Goal: Task Accomplishment & Management: Manage account settings

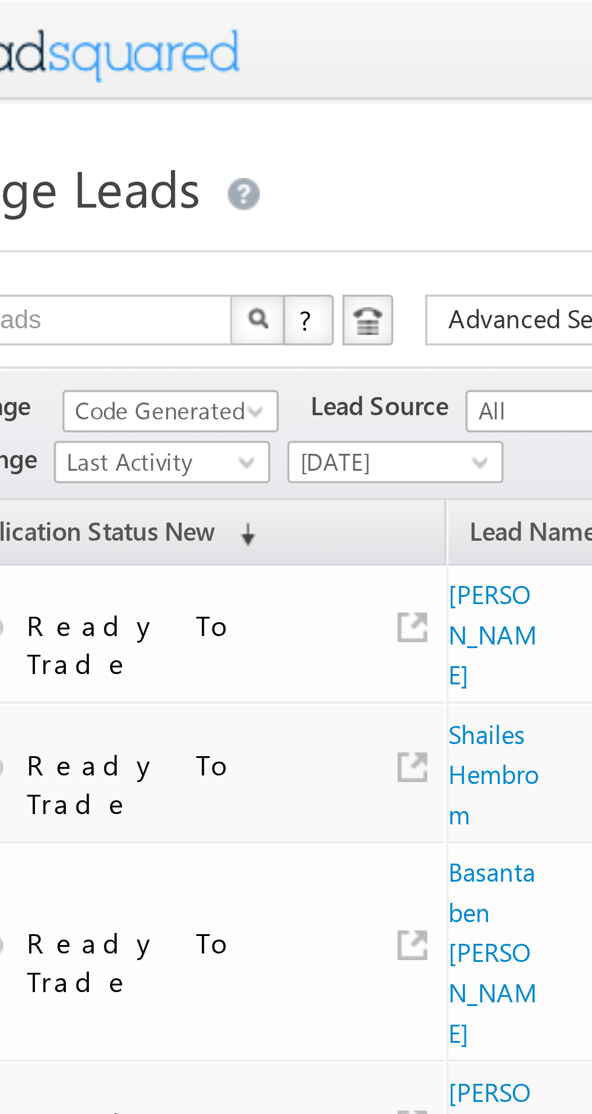
click at [100, 112] on span "Code Generated" at bounding box center [94, 117] width 57 height 11
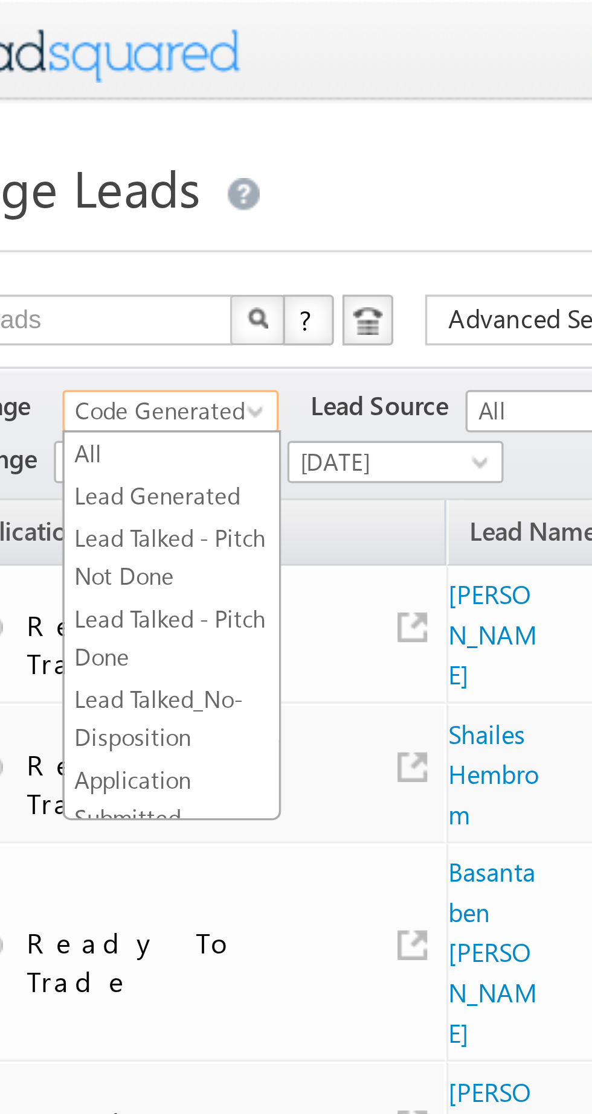
scroll to position [226, 0]
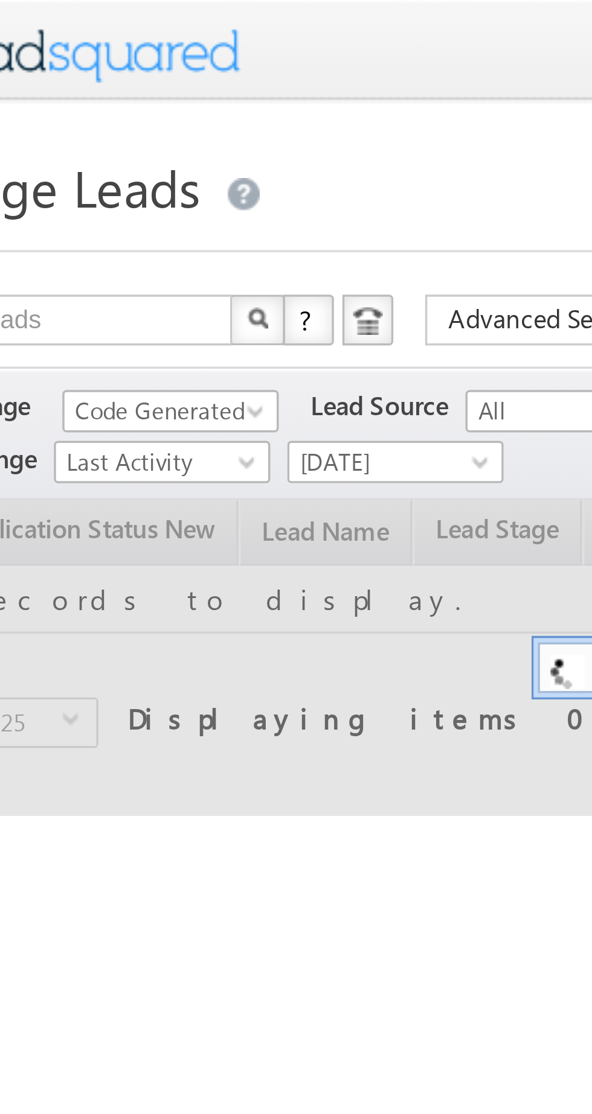
click at [86, 120] on span "Code Generated" at bounding box center [94, 117] width 57 height 11
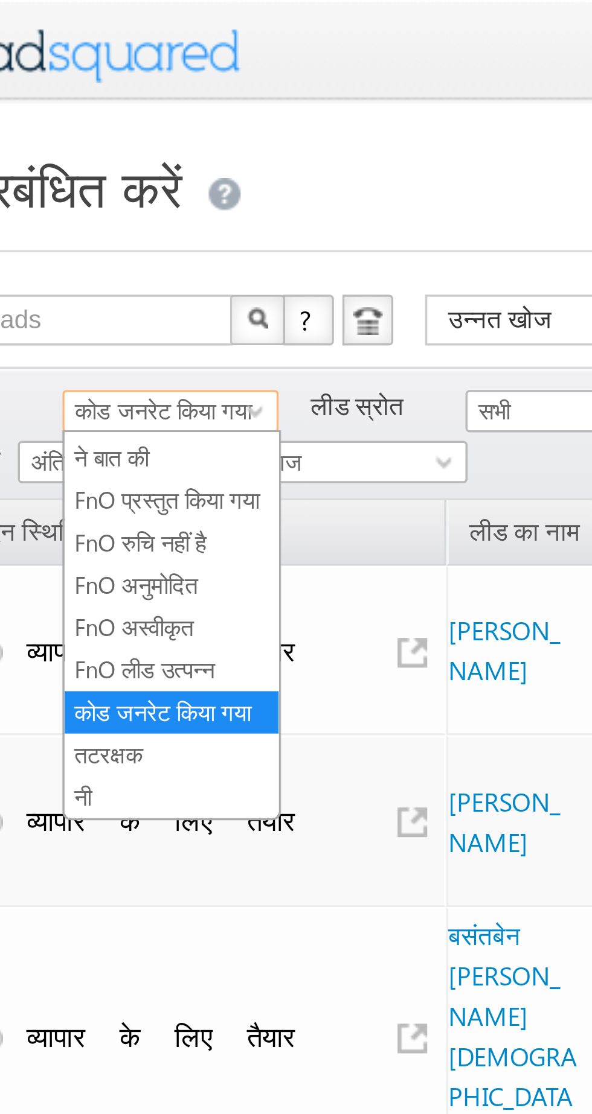
scroll to position [215, 0]
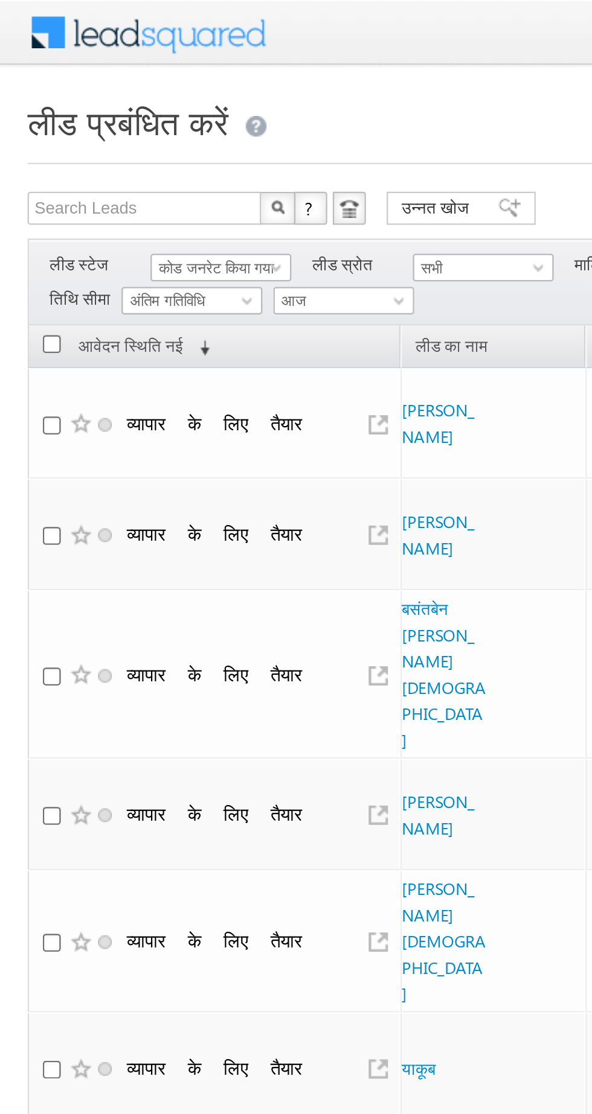
click at [94, 117] on font "कोड जनरेट किया गया" at bounding box center [94, 117] width 50 height 8
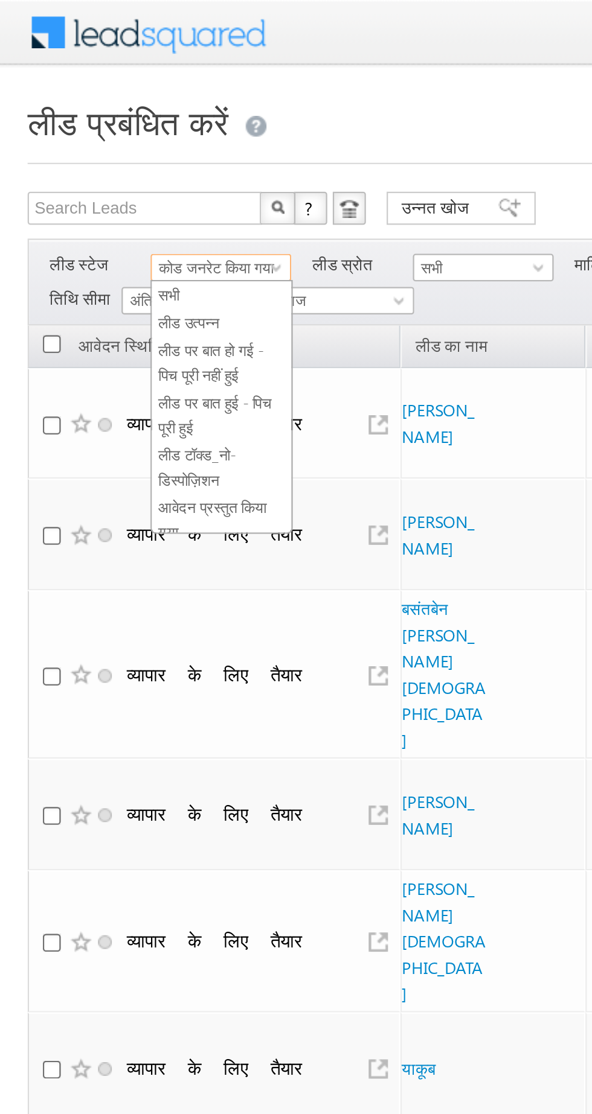
click at [79, 141] on font "लीड उत्पन्न" at bounding box center [82, 141] width 27 height 8
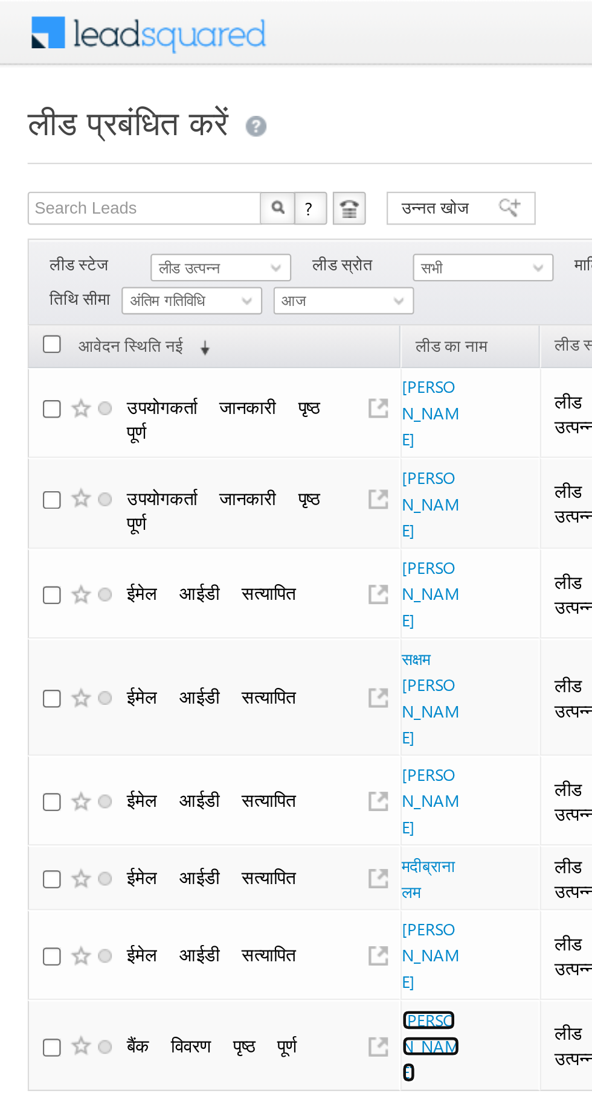
click at [177, 442] on font "सोहन देवलिया" at bounding box center [188, 458] width 25 height 32
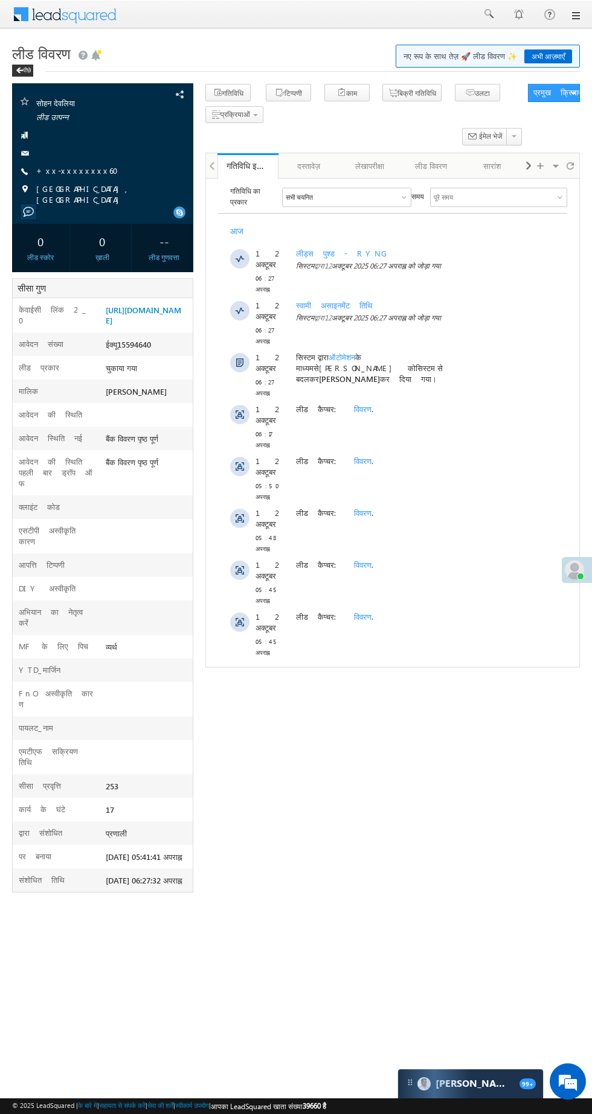
click at [39, 167] on font "+xx-xxxxxxxx60" at bounding box center [80, 170] width 89 height 10
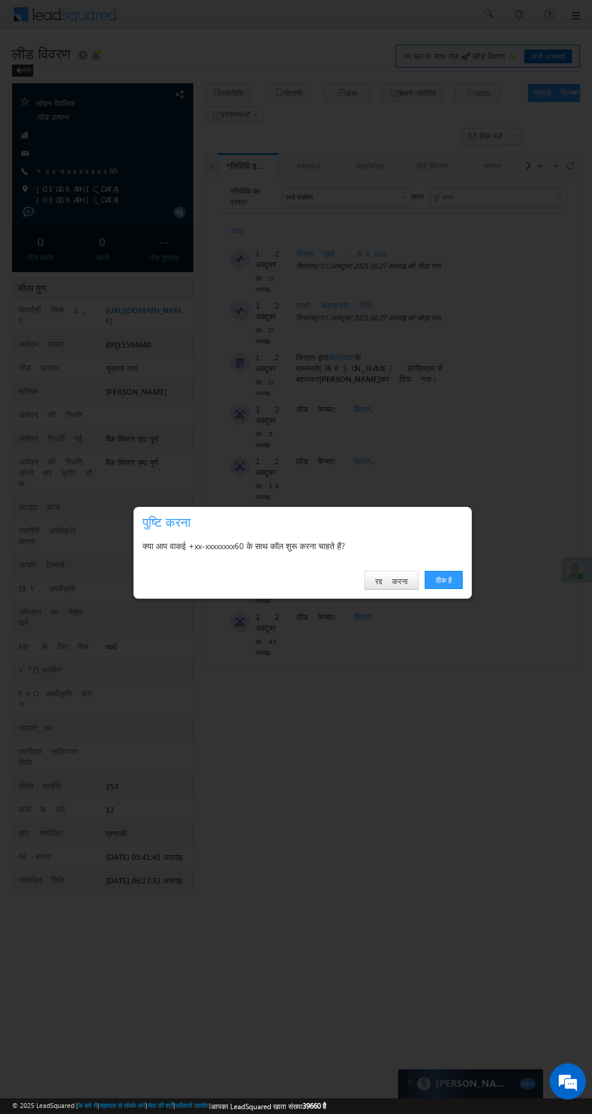
click at [435, 581] on font "ठीक है" at bounding box center [443, 580] width 16 height 9
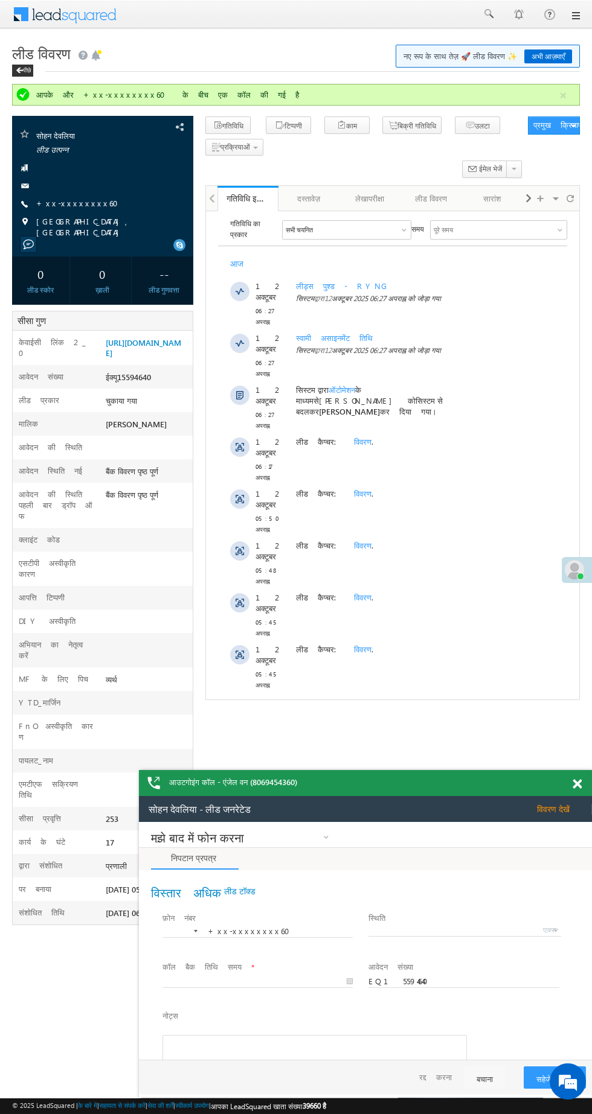
click at [40, 49] on font "लीड विवरण" at bounding box center [41, 52] width 59 height 19
click at [29, 70] on font "पीछे" at bounding box center [27, 69] width 8 height 7
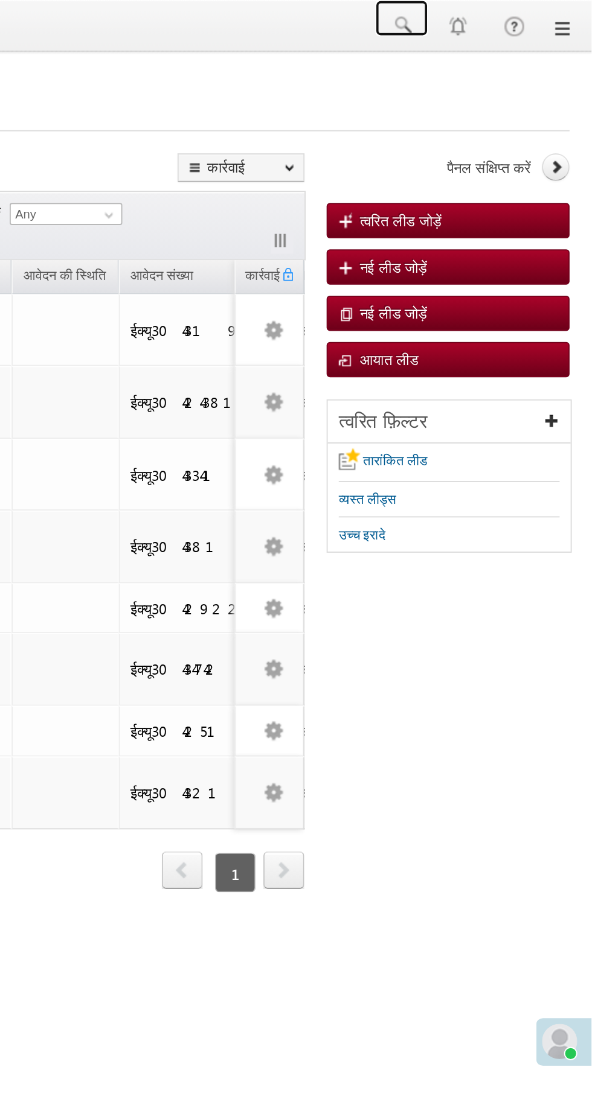
click at [490, 16] on span at bounding box center [488, 14] width 12 height 12
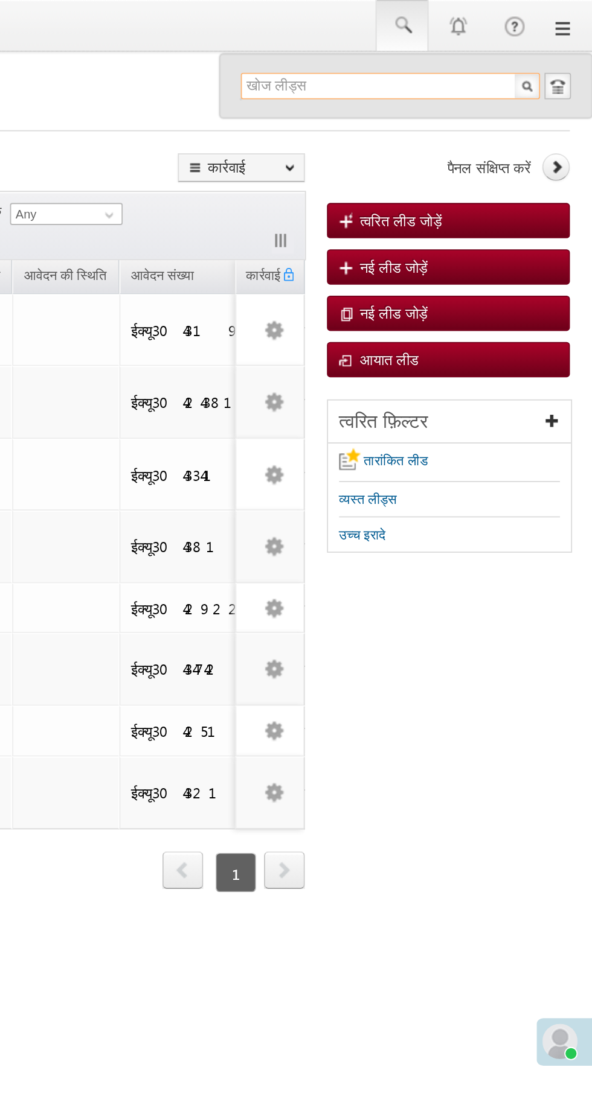
paste input "9974191026"
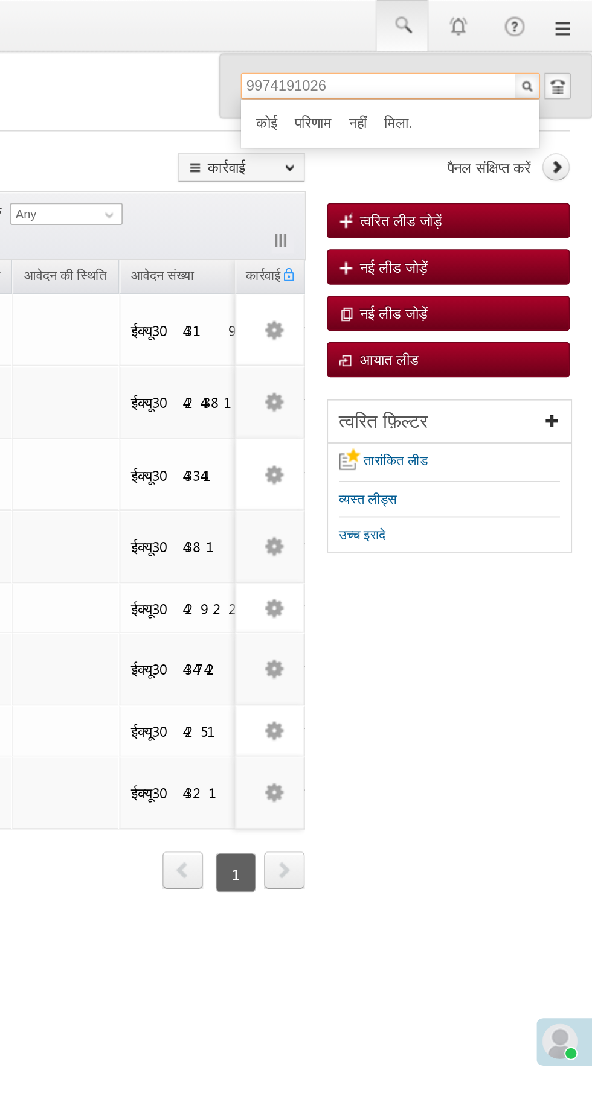
click at [442, 44] on input "9974191026" at bounding box center [482, 47] width 164 height 14
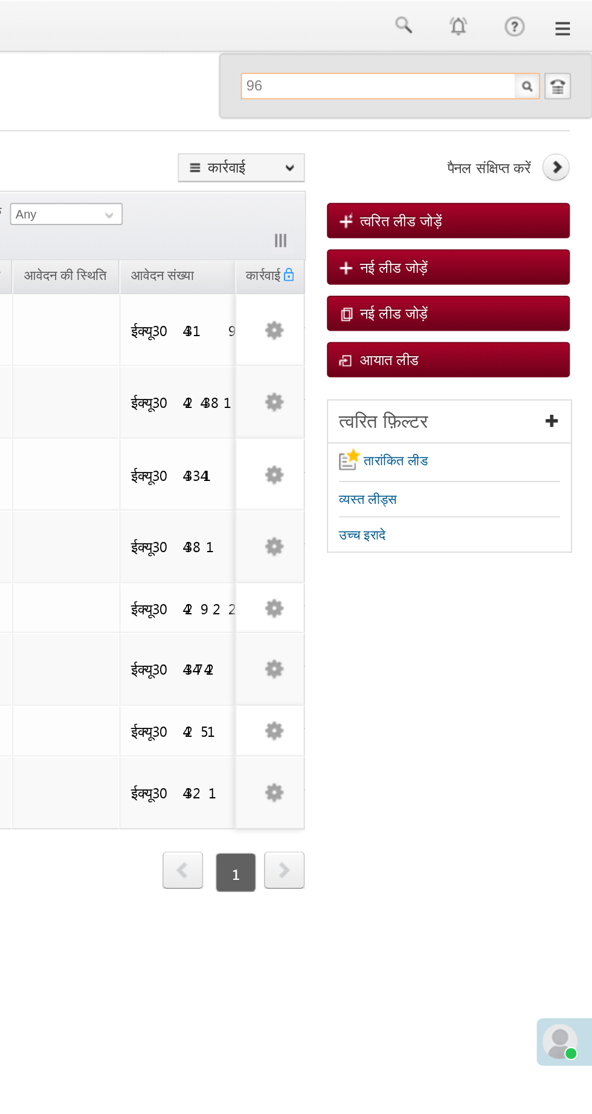
type input "6"
click at [416, 48] on input "6" at bounding box center [482, 47] width 164 height 14
paste input "[PHONE_NUMBER]"
click at [414, 42] on input "[PHONE_NUMBER]" at bounding box center [482, 47] width 164 height 14
click at [428, 42] on input "97066 96946" at bounding box center [482, 47] width 164 height 14
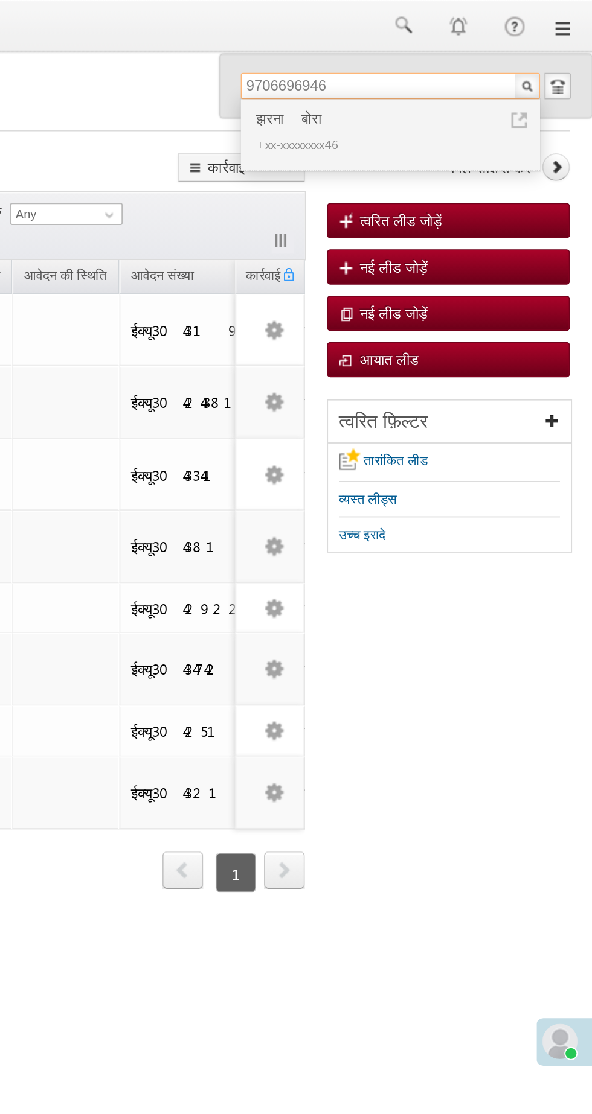
type input "9706696946"
